Goal: Task Accomplishment & Management: Complete application form

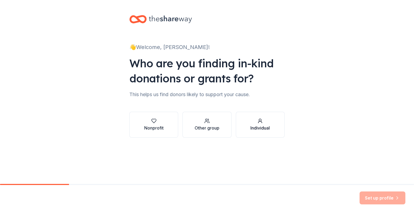
click at [259, 127] on div "Individual" at bounding box center [259, 128] width 19 height 6
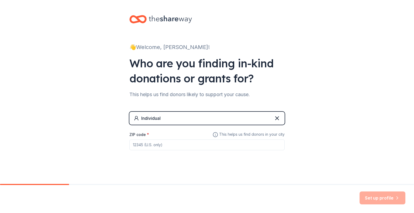
click at [131, 145] on input "ZIP code *" at bounding box center [206, 145] width 155 height 11
type input "33610"
click at [383, 199] on button "Set up profile" at bounding box center [382, 198] width 46 height 13
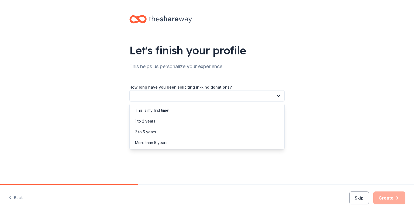
click at [278, 96] on icon "button" at bounding box center [278, 95] width 5 height 5
click at [164, 110] on div "This is my first time!" at bounding box center [152, 110] width 34 height 6
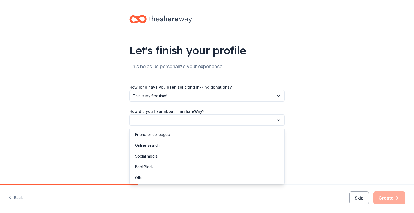
click at [278, 120] on icon "button" at bounding box center [278, 119] width 5 height 5
click at [151, 156] on div "Social media" at bounding box center [146, 156] width 23 height 6
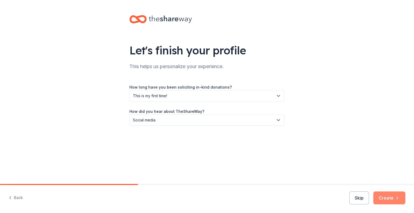
click at [390, 198] on button "Create" at bounding box center [389, 198] width 32 height 13
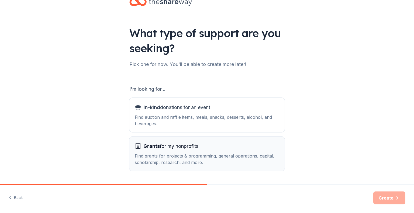
scroll to position [33, 0]
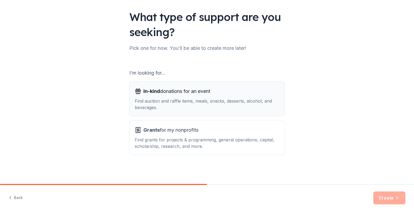
click at [207, 94] on span "In-kind donations for an event" at bounding box center [176, 91] width 67 height 9
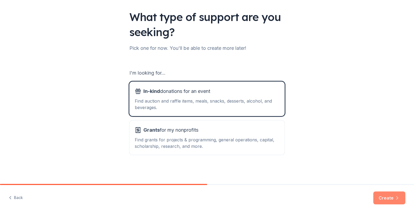
click at [388, 198] on button "Create" at bounding box center [389, 198] width 32 height 13
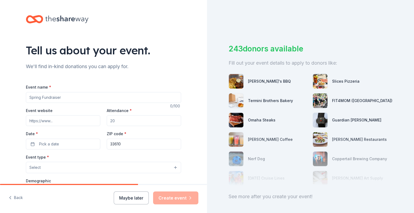
click at [54, 98] on input "Event name *" at bounding box center [103, 97] width 155 height 11
type input "Beauty for Ashes Sisters Circle"
drag, startPoint x: 107, startPoint y: 120, endPoint x: 114, endPoint y: 120, distance: 7.0
click at [114, 120] on input "Attendance *" at bounding box center [144, 120] width 74 height 11
type input "30"
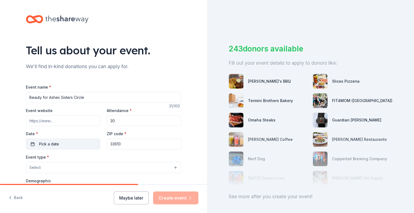
click at [31, 143] on button "Pick a date" at bounding box center [63, 144] width 74 height 11
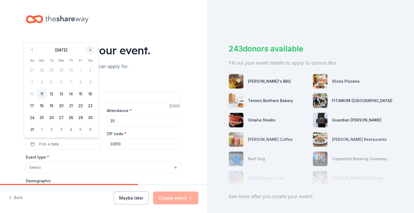
click at [91, 50] on button "Go to next month" at bounding box center [90, 50] width 8 height 8
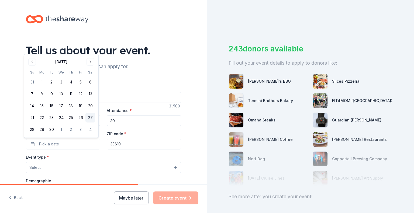
click at [90, 117] on button "27" at bounding box center [90, 118] width 10 height 10
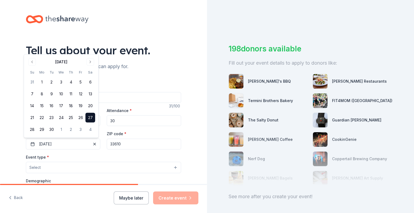
click at [122, 85] on div "Event name * Beauty for Ashes Sisters Circle" at bounding box center [103, 93] width 155 height 19
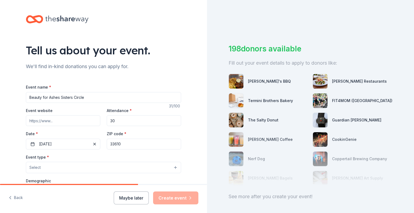
click at [173, 167] on button "Select" at bounding box center [103, 167] width 155 height 11
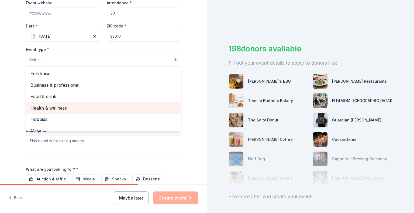
click at [66, 108] on span "Health & wellness" at bounding box center [103, 108] width 146 height 7
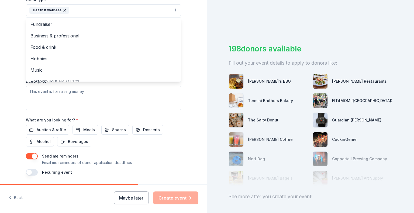
scroll to position [162, 0]
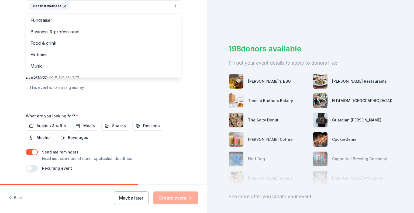
click at [186, 60] on div "Tell us about your event. We'll find in-kind donations you can apply for. Event…" at bounding box center [103, 17] width 172 height 359
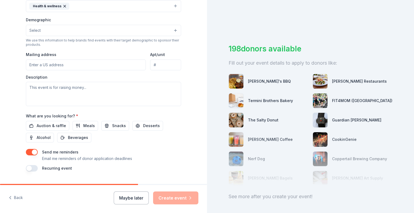
scroll to position [135, 0]
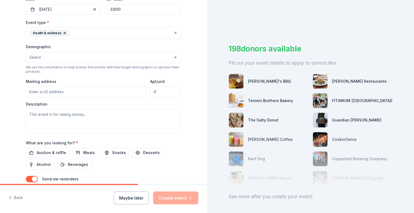
click at [174, 57] on button "Select" at bounding box center [103, 57] width 155 height 11
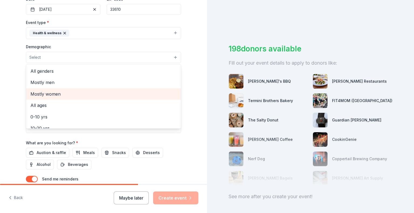
click at [53, 94] on span "Mostly women" at bounding box center [103, 94] width 146 height 7
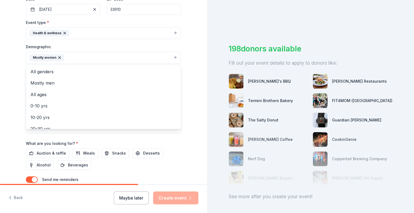
click at [188, 86] on div "Tell us about your event. We'll find in-kind donations you can apply for. Event…" at bounding box center [103, 45] width 172 height 360
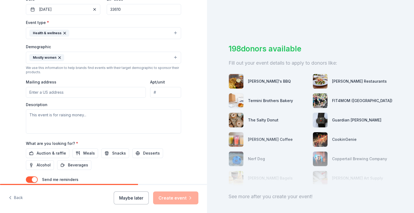
click at [29, 91] on input "Mailing address" at bounding box center [86, 92] width 120 height 11
type input "[GEOGRAPHIC_DATA]"
click at [29, 115] on textarea at bounding box center [103, 121] width 155 height 24
click at [112, 117] on textarea "This event is to bring women together to share their stories of struggles" at bounding box center [103, 121] width 155 height 24
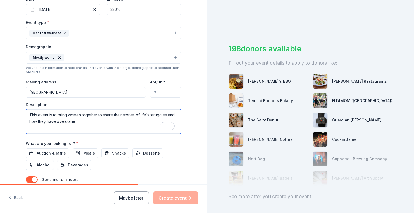
click at [165, 115] on textarea "This event is to bring women together to share their stories of life's struggle…" at bounding box center [103, 121] width 155 height 24
click at [85, 121] on textarea "This event is to bring women together to share their stories of life's struggle…" at bounding box center [103, 121] width 155 height 24
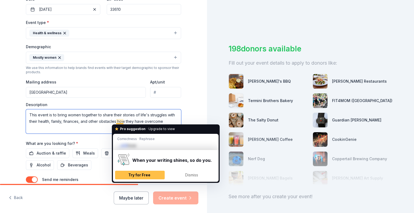
click at [117, 122] on textarea "This event is to bring women together to share their stories of life's struggle…" at bounding box center [103, 121] width 155 height 24
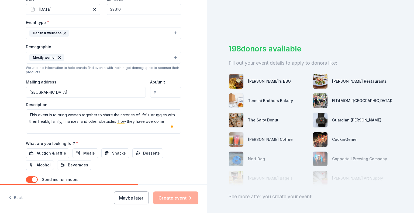
click at [88, 165] on div "Auction & raffle Meals Snacks Desserts Alcohol Beverages" at bounding box center [103, 159] width 155 height 22
click at [116, 121] on textarea "This event is to bring women together to share their stories of life's struggle…" at bounding box center [103, 121] width 155 height 24
click at [143, 120] on textarea "This event is to bring women together to share their stories of life's struggle…" at bounding box center [103, 121] width 155 height 24
click at [141, 120] on textarea "This event is to bring women together to share their stories of life's struggle…" at bounding box center [103, 121] width 155 height 24
click at [161, 122] on textarea "This event is to bring women together to share their stories of life's struggle…" at bounding box center [103, 121] width 155 height 24
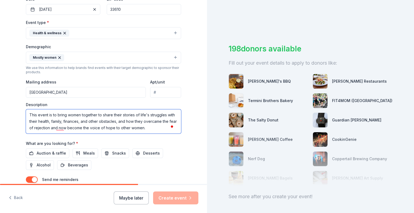
click at [48, 114] on textarea "This event is to bring women together to share their stories of life's struggle…" at bounding box center [103, 121] width 155 height 24
click at [18, 129] on div "Tell us about your event. We'll find in-kind donations you can apply for. Event…" at bounding box center [103, 45] width 172 height 360
click at [47, 114] on textarea "This event is to bring women together to share their stories of life's struggle…" at bounding box center [103, 121] width 155 height 24
click at [58, 127] on textarea "This event is to bring women together to share their stories of life's struggle…" at bounding box center [103, 121] width 155 height 24
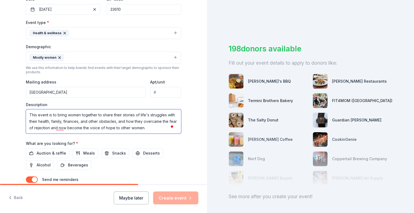
click at [53, 114] on textarea "This event is to bring women together to share their stories of life's struggle…" at bounding box center [103, 121] width 155 height 24
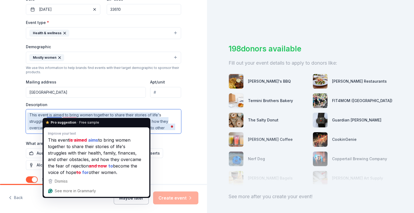
click at [49, 113] on textarea "This event is aimed to bring women together to share their stories of life's st…" at bounding box center [103, 121] width 155 height 24
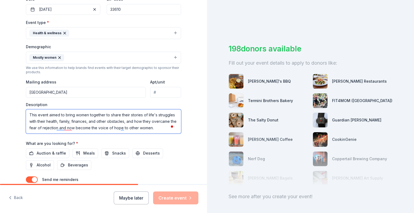
click at [54, 115] on textarea "This event aimed to bring women together to share their stories of life's strug…" at bounding box center [103, 121] width 155 height 24
click at [169, 115] on textarea "This event aims to bring women together to share their stories of life's strugg…" at bounding box center [103, 121] width 155 height 24
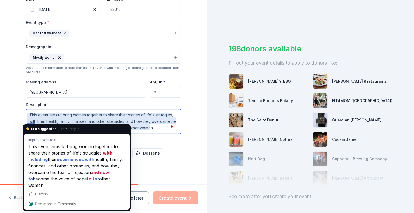
drag, startPoint x: 27, startPoint y: 121, endPoint x: 31, endPoint y: 120, distance: 4.1
click at [31, 120] on textarea "This event aims to bring women together to share their stories of life's strugg…" at bounding box center [103, 121] width 155 height 24
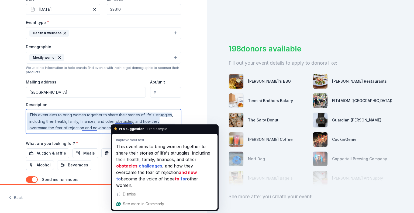
click at [115, 120] on textarea "This event aims to bring women together to share their stories of life's strugg…" at bounding box center [103, 121] width 155 height 24
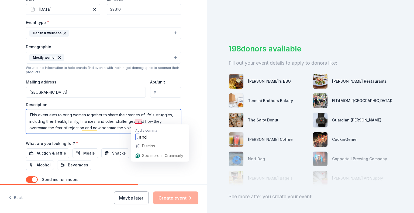
type textarea "This event aims to bring women together to share their stories of life's strugg…"
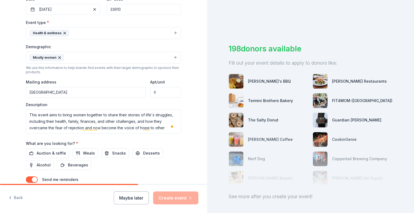
click at [142, 138] on div "Event name * Beauty for Ashes Sisters Circle 31 /100 Event website Attendance *…" at bounding box center [103, 74] width 155 height 250
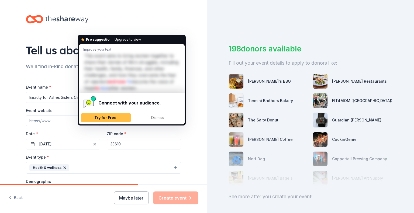
scroll to position [135, 0]
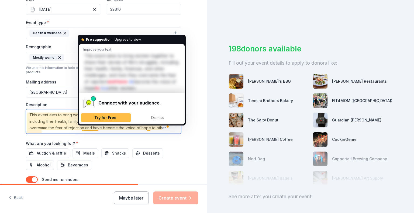
click at [83, 127] on textarea "This event aims to bring women together to share their stories of life's strugg…" at bounding box center [103, 121] width 155 height 24
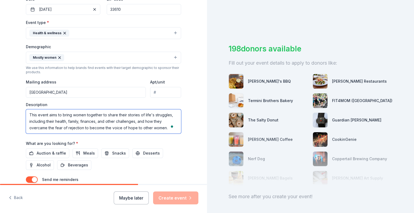
click at [134, 127] on textarea "This event aims to bring women together to share their stories of life's strugg…" at bounding box center [103, 121] width 155 height 24
click at [136, 127] on textarea "This event aims to bring women together to share their stories of life's strugg…" at bounding box center [103, 121] width 155 height 24
click at [137, 127] on textarea "This event aims to bring women together to share their stories of life's strugg…" at bounding box center [103, 121] width 155 height 24
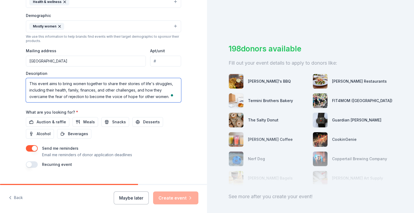
scroll to position [0, 0]
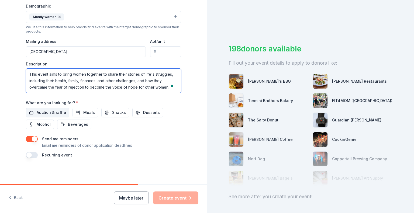
type textarea "This event aims to bring women together to share their stories of life's strugg…"
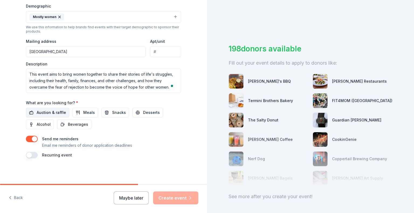
click at [56, 111] on span "Auction & raffle" at bounding box center [51, 112] width 29 height 6
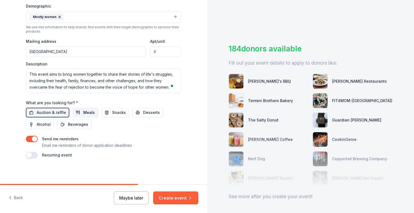
click at [86, 110] on span "Meals" at bounding box center [89, 112] width 12 height 6
click at [115, 112] on span "Snacks" at bounding box center [119, 112] width 14 height 6
click at [143, 111] on span "Desserts" at bounding box center [151, 112] width 17 height 6
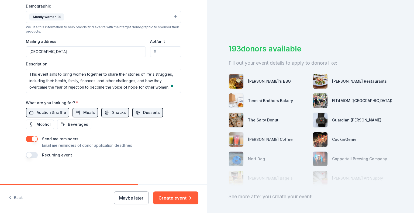
drag, startPoint x: 27, startPoint y: 154, endPoint x: 33, endPoint y: 154, distance: 5.9
click at [33, 154] on button "button" at bounding box center [32, 155] width 12 height 6
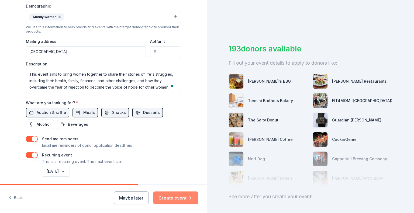
click at [179, 198] on button "Create event" at bounding box center [175, 198] width 45 height 13
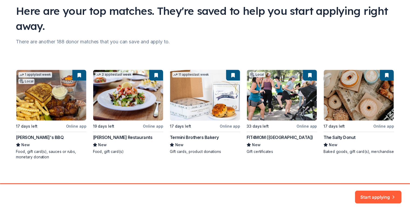
scroll to position [42, 0]
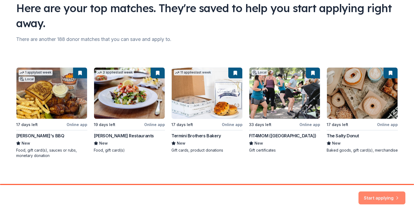
click at [380, 194] on button "Start applying" at bounding box center [381, 195] width 47 height 13
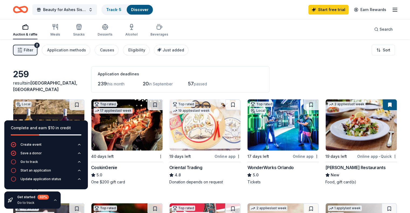
click at [130, 130] on img at bounding box center [126, 124] width 71 height 51
click at [31, 162] on div "Go to track" at bounding box center [29, 162] width 18 height 4
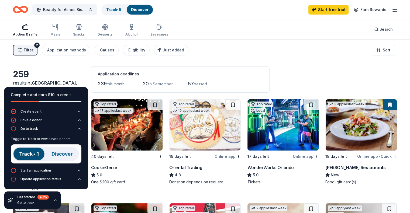
click at [40, 170] on div "Start an application" at bounding box center [35, 170] width 30 height 4
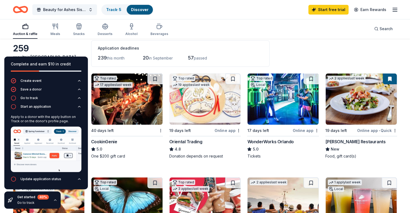
scroll to position [27, 0]
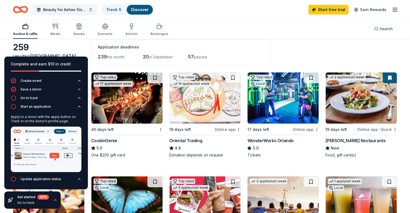
click at [361, 141] on div "[PERSON_NAME] Restaurants" at bounding box center [355, 140] width 60 height 6
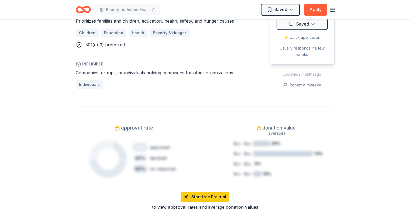
scroll to position [319, 0]
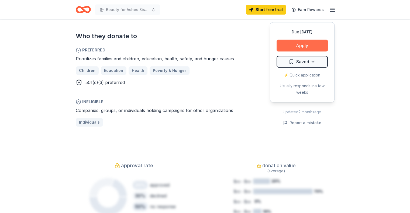
click at [306, 45] on button "Apply" at bounding box center [301, 46] width 51 height 12
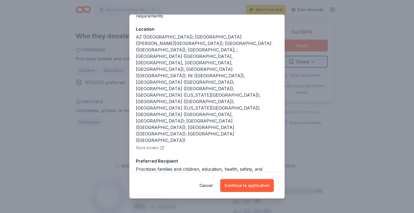
scroll to position [59, 0]
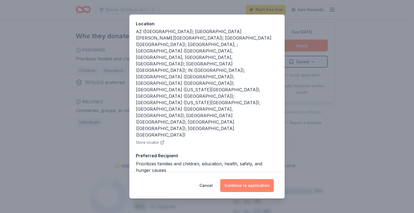
click at [245, 185] on button "Continue to application" at bounding box center [247, 185] width 54 height 13
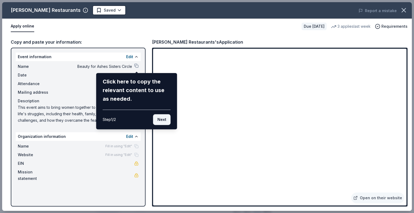
click at [163, 119] on button "Next" at bounding box center [162, 119] width 18 height 11
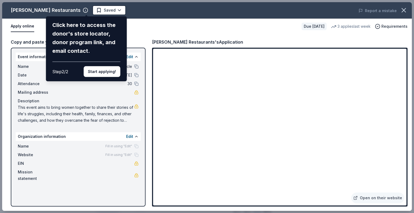
click at [137, 92] on div "Cameron Mitchell Restaurants Click here to access the donor's store locator, do…" at bounding box center [207, 106] width 410 height 209
click at [131, 136] on div "Cameron Mitchell Restaurants Click here to access the donor's store locator, do…" at bounding box center [207, 106] width 410 height 209
click at [103, 70] on button "Start applying!" at bounding box center [102, 71] width 37 height 11
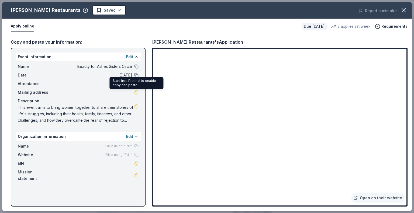
click at [136, 92] on link at bounding box center [136, 92] width 4 height 4
